Goal: Task Accomplishment & Management: Complete application form

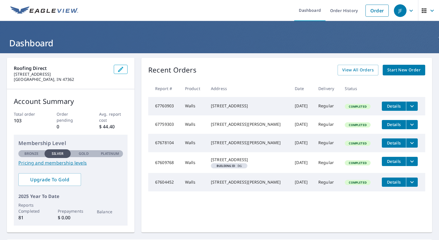
click at [402, 71] on span "Start New Order" at bounding box center [403, 69] width 33 height 7
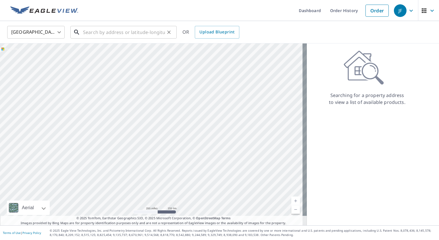
click at [118, 34] on input "text" at bounding box center [124, 32] width 82 height 16
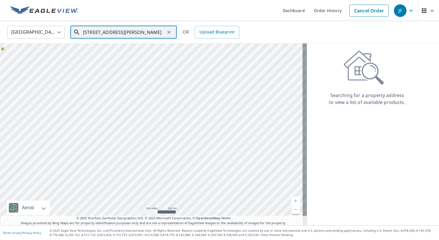
click at [114, 31] on input "[STREET_ADDRESS][PERSON_NAME]" at bounding box center [124, 32] width 82 height 16
click at [95, 50] on span "[STREET_ADDRESS]" at bounding box center [127, 48] width 90 height 7
type input "[STREET_ADDRESS]"
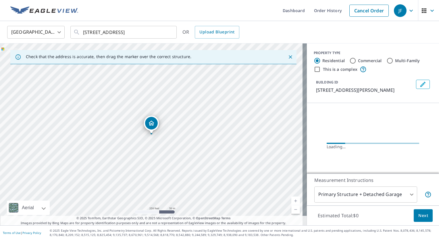
click at [291, 199] on link "Current Level 17, Zoom In" at bounding box center [295, 200] width 9 height 9
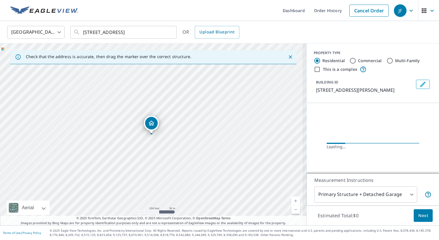
click at [292, 199] on link "Current Level 17, Zoom In" at bounding box center [295, 200] width 9 height 9
click at [292, 199] on link "Current Level 17.609210046967835, Zoom In" at bounding box center [295, 200] width 9 height 9
click at [292, 199] on link "Current Level 18.064281011950015, Zoom In Disabled" at bounding box center [295, 200] width 9 height 9
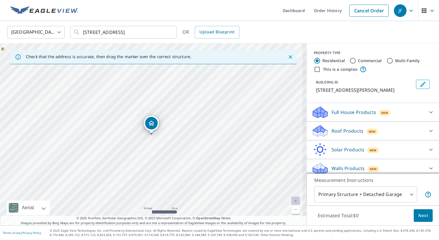
click at [292, 199] on link "Current Level 19, Zoom In Disabled" at bounding box center [295, 200] width 9 height 9
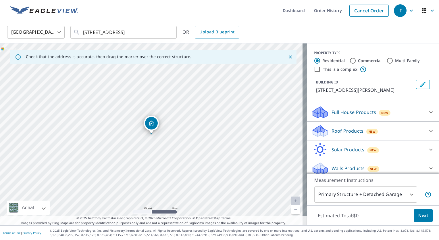
click at [291, 200] on link "Current Level 20, Zoom In Disabled" at bounding box center [295, 200] width 9 height 9
drag, startPoint x: 213, startPoint y: 150, endPoint x: 172, endPoint y: 148, distance: 40.3
click at [172, 148] on div "[STREET_ADDRESS]" at bounding box center [153, 134] width 307 height 182
click at [239, 121] on div "[STREET_ADDRESS]" at bounding box center [153, 134] width 307 height 182
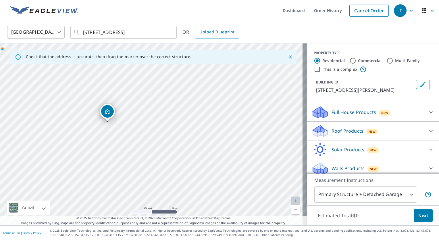
drag, startPoint x: 108, startPoint y: 121, endPoint x: 104, endPoint y: 113, distance: 9.4
drag, startPoint x: 83, startPoint y: 124, endPoint x: 95, endPoint y: 127, distance: 12.4
click at [96, 134] on div "[STREET_ADDRESS]" at bounding box center [153, 134] width 307 height 182
click at [99, 125] on div "[STREET_ADDRESS]" at bounding box center [153, 134] width 307 height 182
click at [125, 146] on div "[STREET_ADDRESS]" at bounding box center [153, 134] width 307 height 182
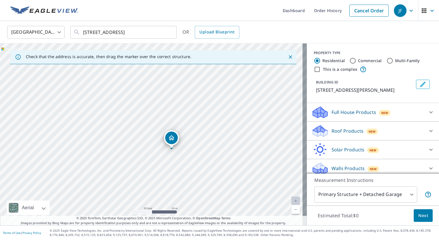
click at [134, 143] on div "[STREET_ADDRESS]" at bounding box center [153, 134] width 307 height 182
